Goal: Information Seeking & Learning: Learn about a topic

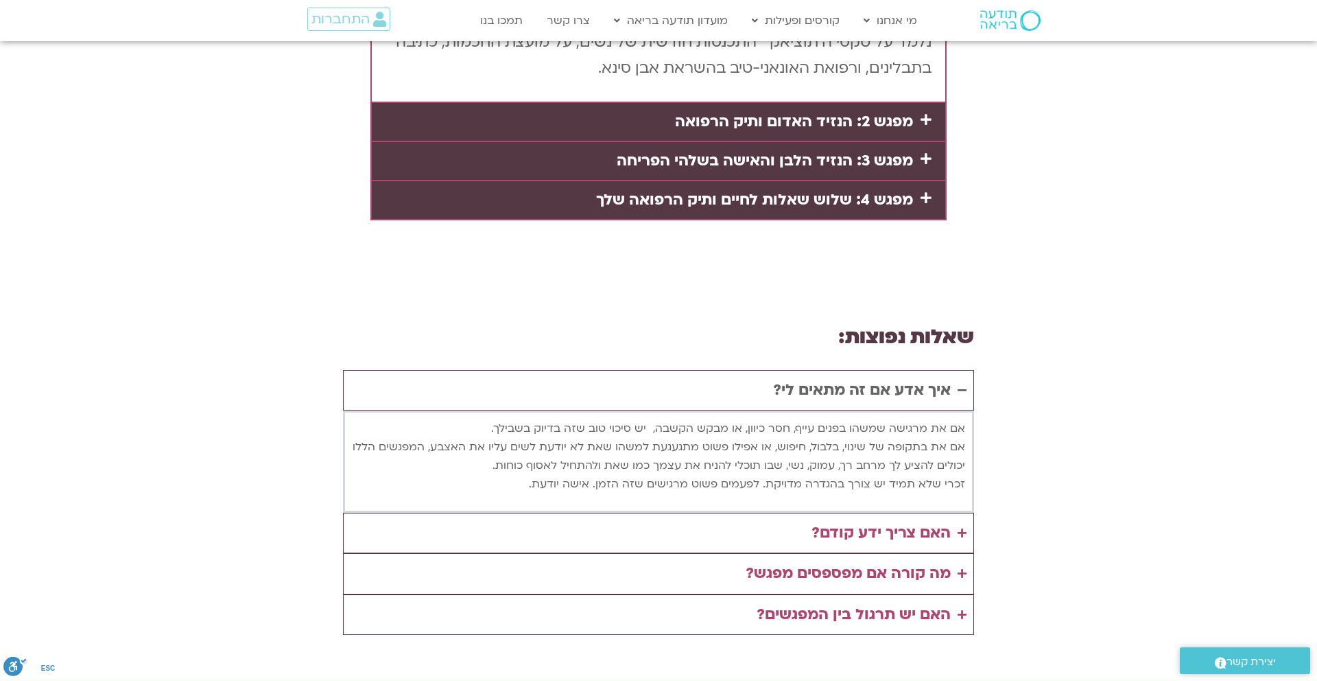
scroll to position [3591, 0]
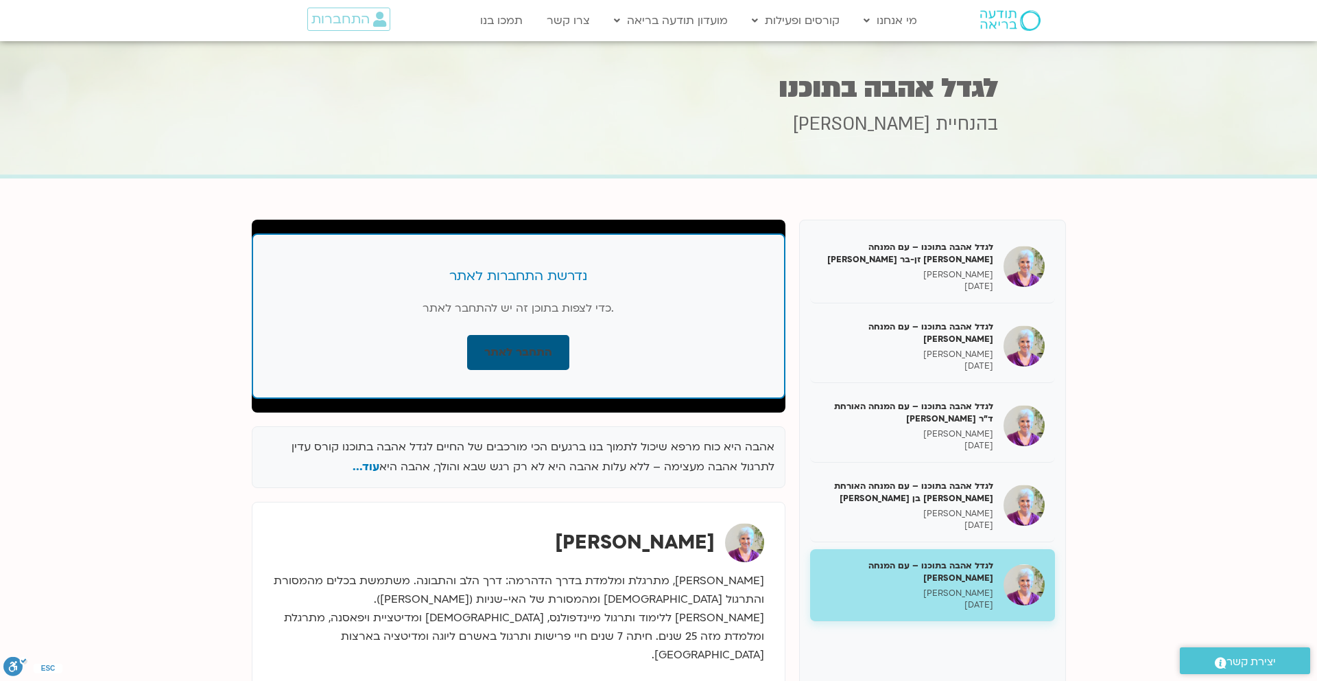
click at [516, 349] on link "התחבר לאתר" at bounding box center [518, 352] width 102 height 35
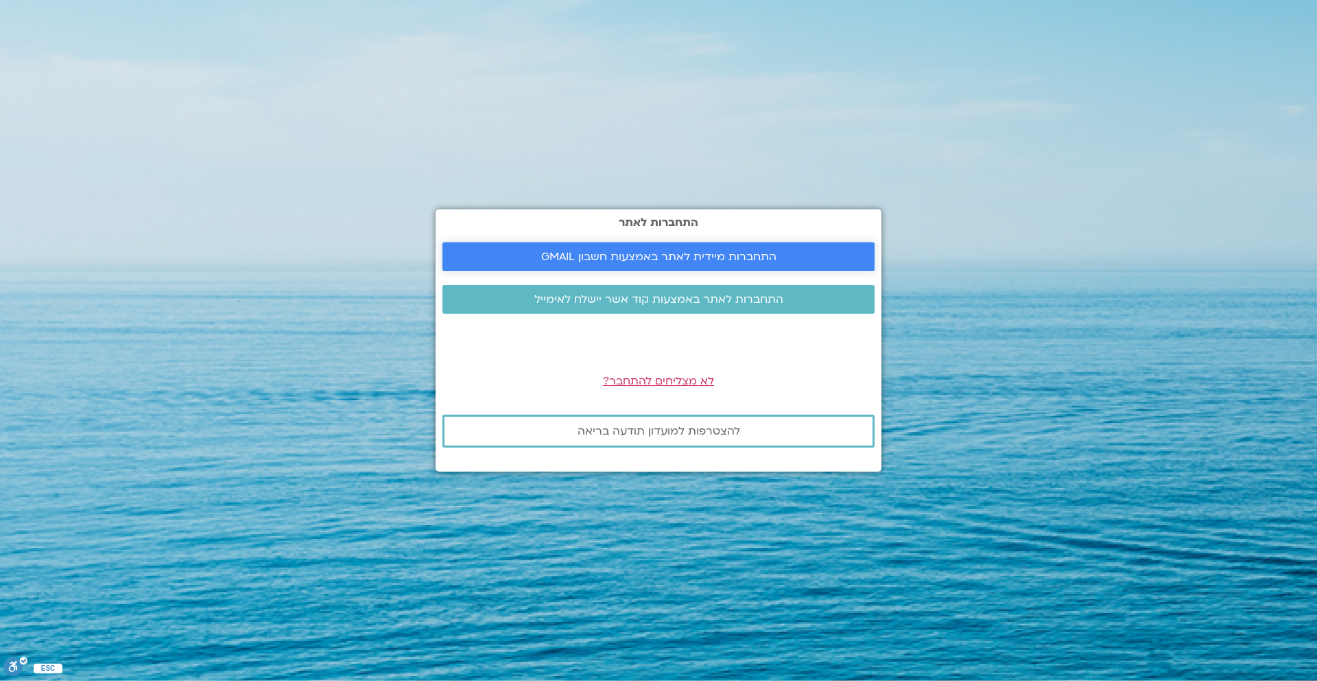
click at [690, 262] on span "התחברות מיידית לאתר באמצעות חשבון GMAIL" at bounding box center [658, 256] width 235 height 12
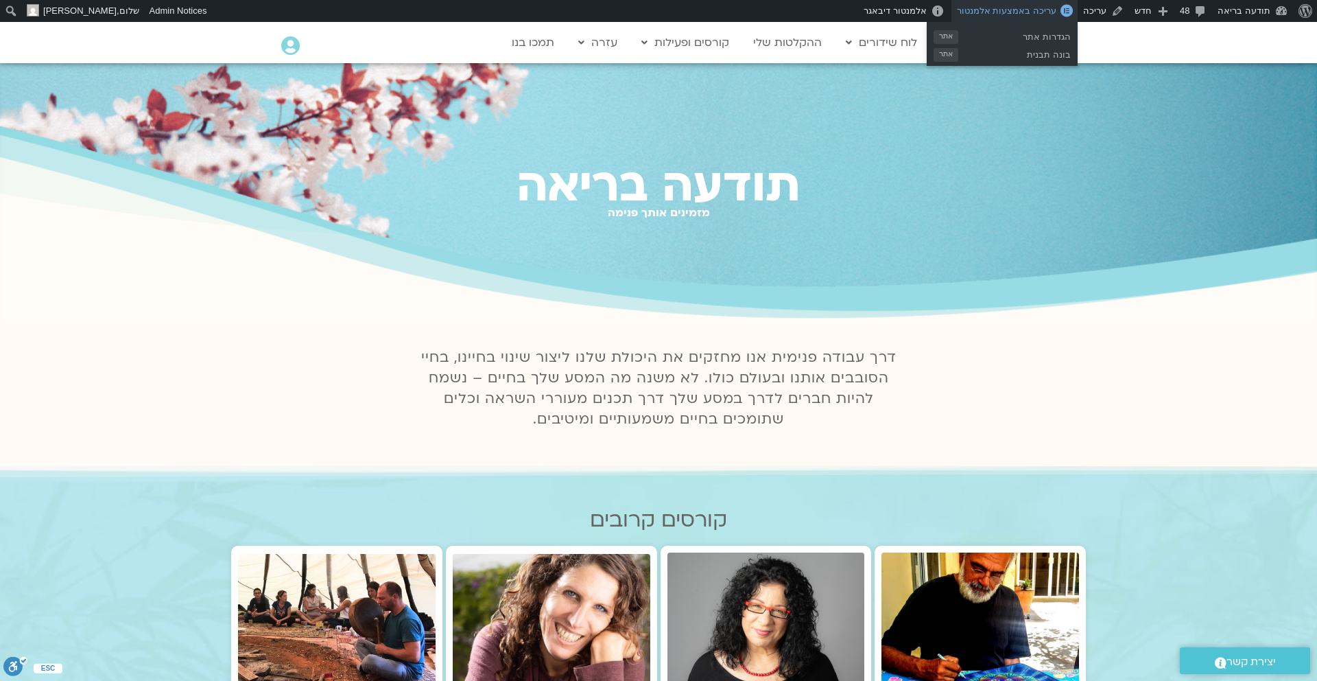
click at [1042, 8] on span "עריכה באמצעות אלמנטור" at bounding box center [1006, 10] width 99 height 10
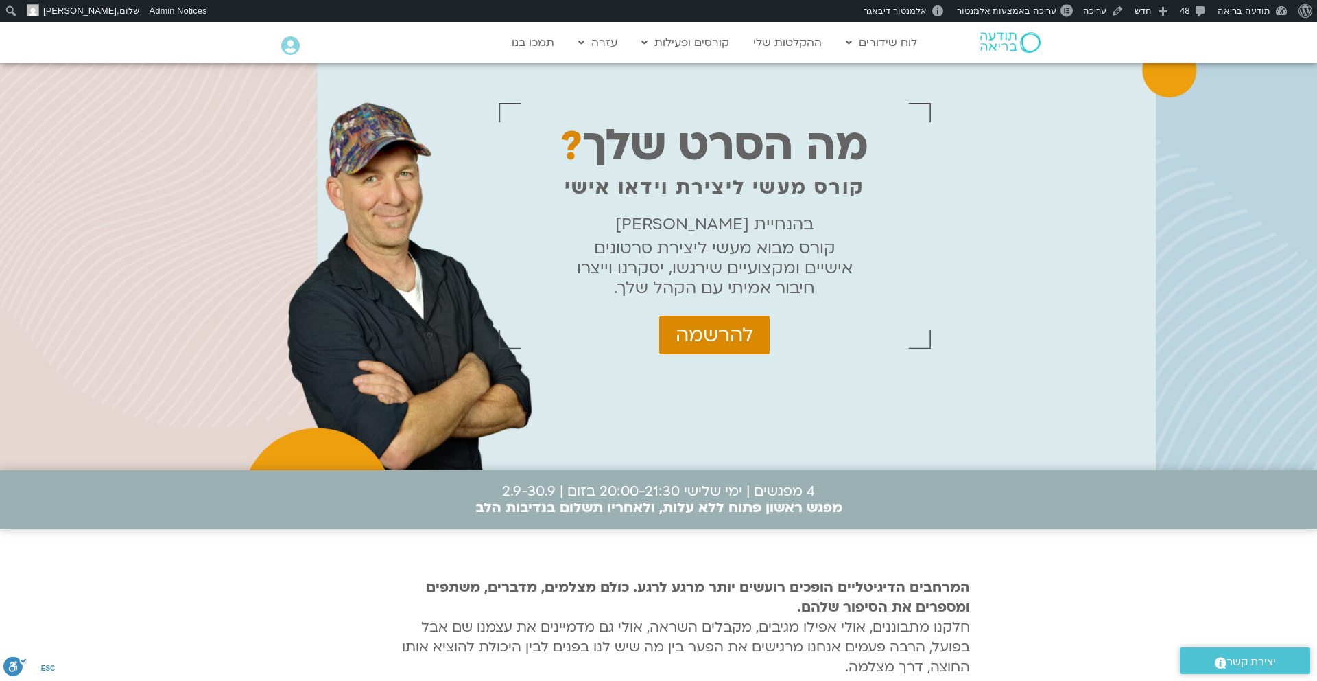
click at [845, 148] on p "מה הסרט שלך ?" at bounding box center [715, 146] width 308 height 18
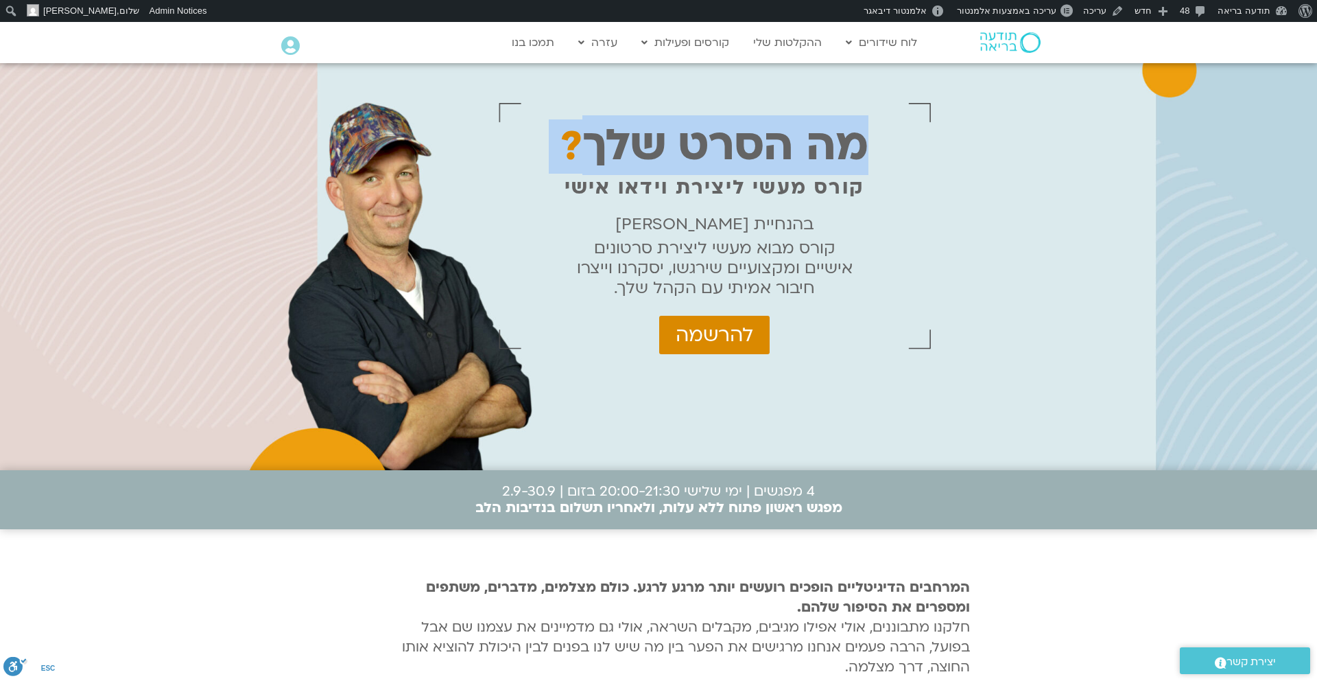
click at [845, 148] on p "מה הסרט שלך ?" at bounding box center [715, 146] width 308 height 18
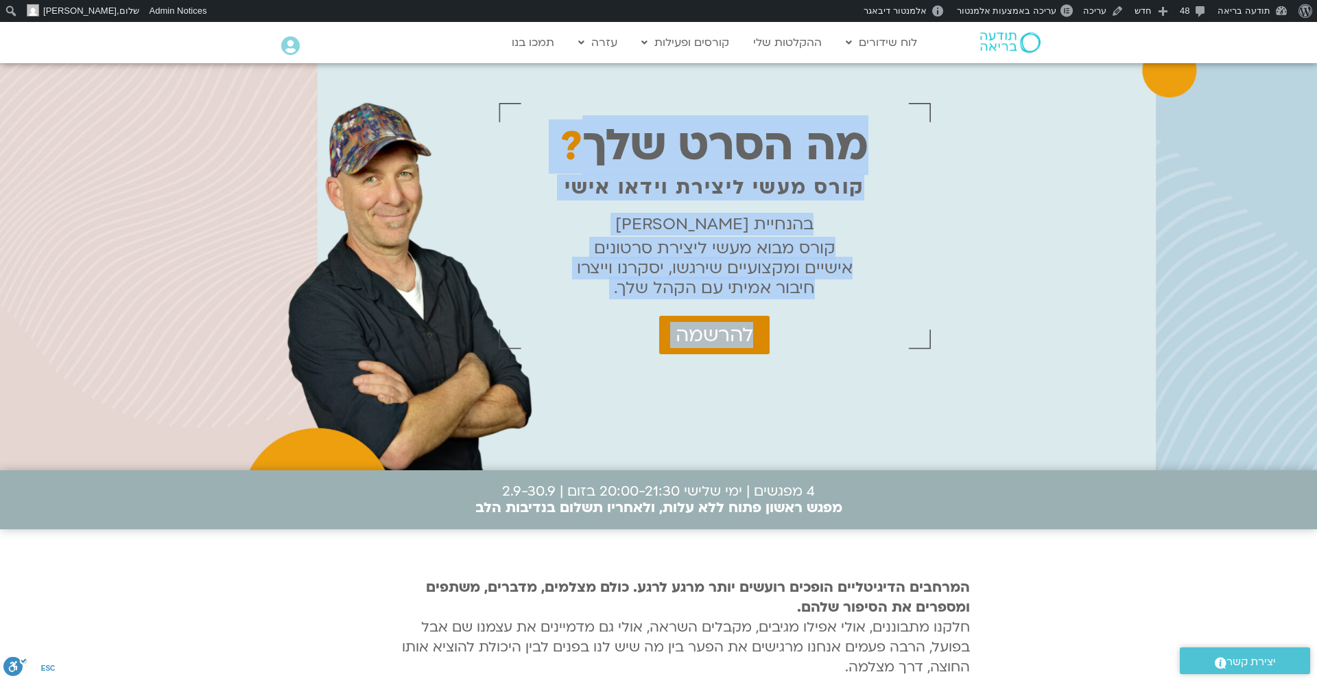
copy div "מה הסרט שלך ? קורס מעשי ליצירת וידאו אישי בהנחיית [PERSON_NAME] קורס מבוא מעשי …"
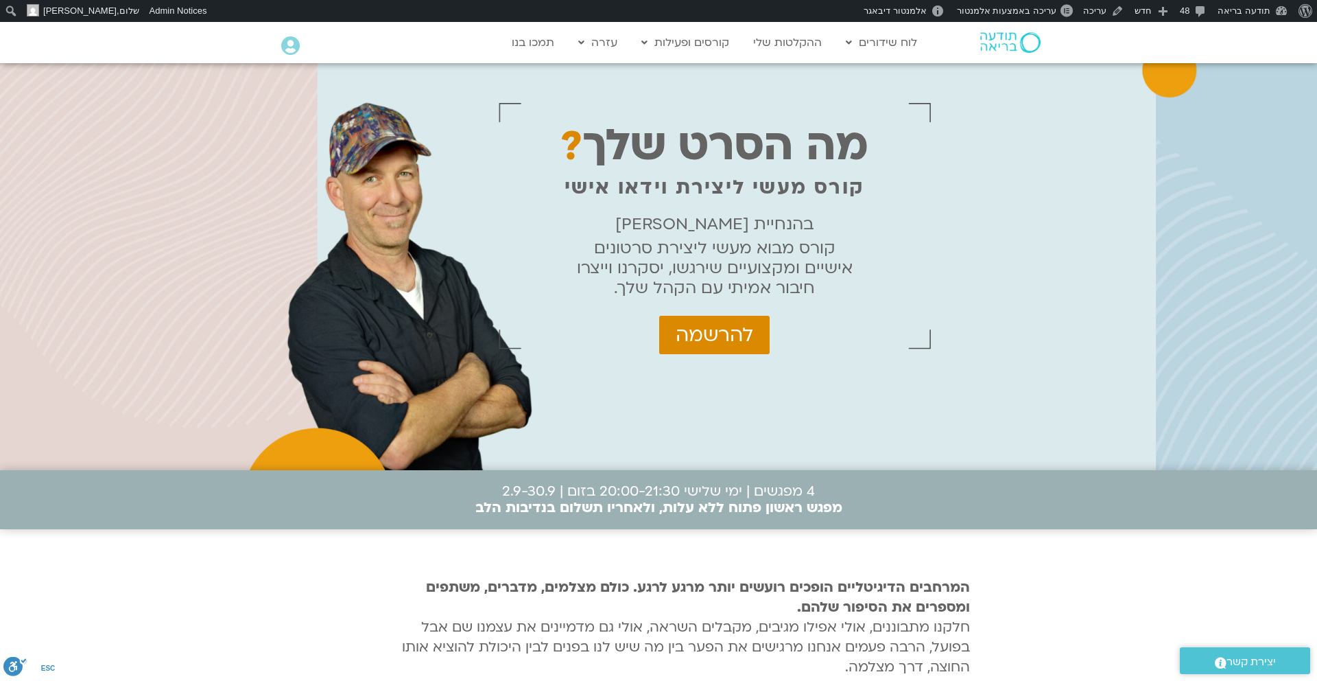
click at [1223, 245] on div "מה הסרט שלך ? קורס מעשי ליצירת וידאו אישי בהנחיית [PERSON_NAME] קורס מבוא מעשי …" at bounding box center [658, 266] width 1317 height 407
click at [841, 185] on p "קורס מעשי ליצירת וידאו אישי" at bounding box center [715, 187] width 301 height 18
copy div "קורס מעשי ליצירת וידאו אישי"
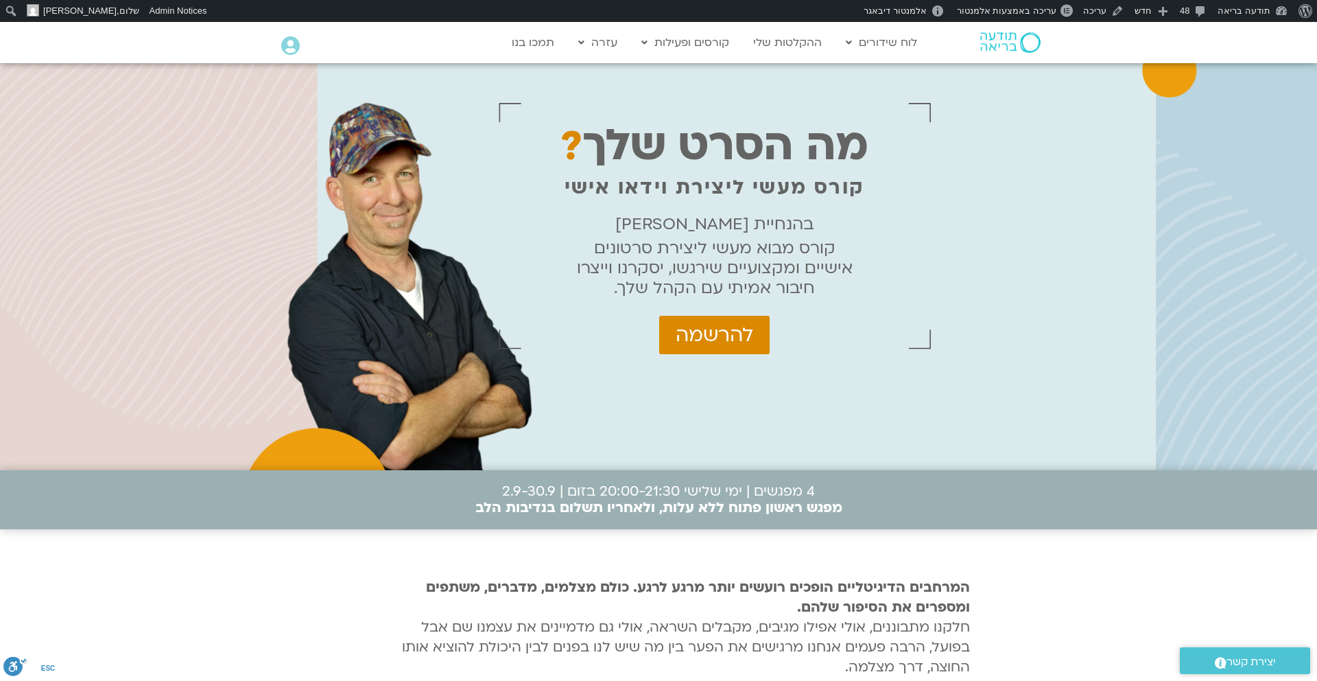
click at [739, 223] on p "בהנחיית [PERSON_NAME]" at bounding box center [714, 224] width 276 height 20
copy p "בהנחיית [PERSON_NAME]"
